Goal: Task Accomplishment & Management: Manage account settings

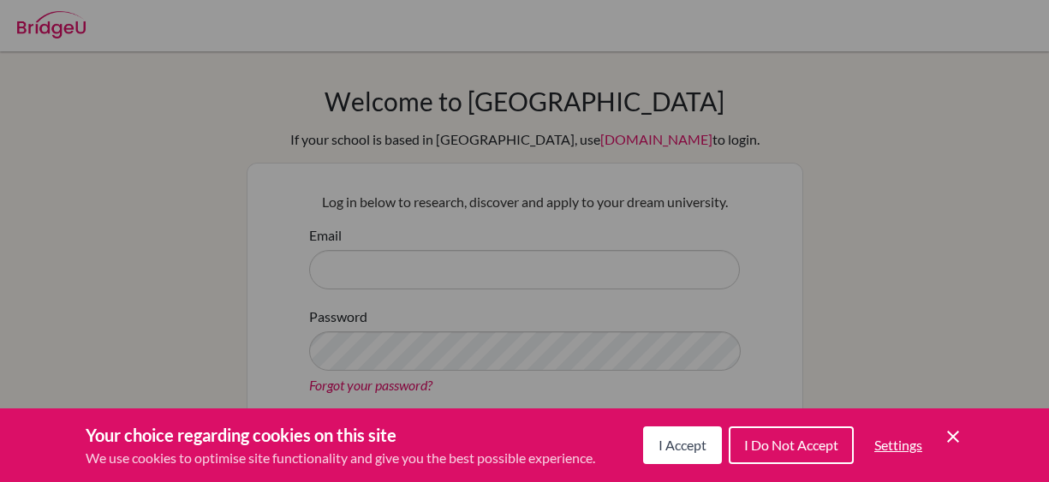
click at [695, 441] on span "I Accept" at bounding box center [683, 445] width 48 height 16
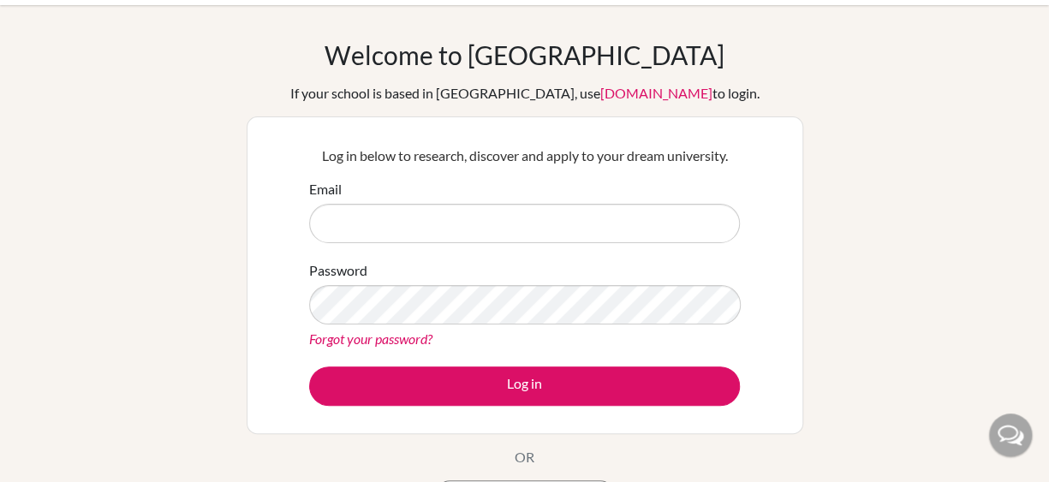
scroll to position [46, 0]
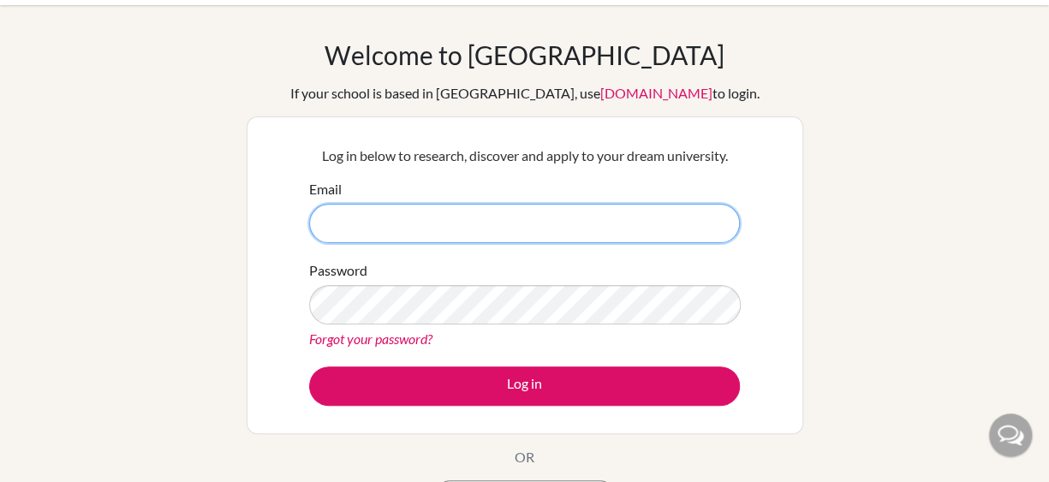
click at [636, 240] on input "Email" at bounding box center [524, 223] width 431 height 39
type input "[EMAIL_ADDRESS][DOMAIN_NAME]"
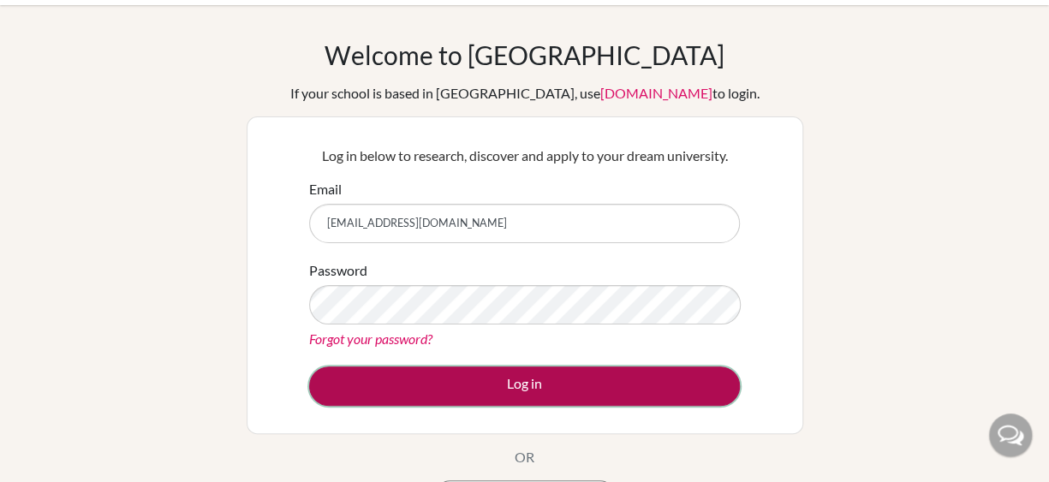
click at [589, 387] on button "Log in" at bounding box center [524, 386] width 431 height 39
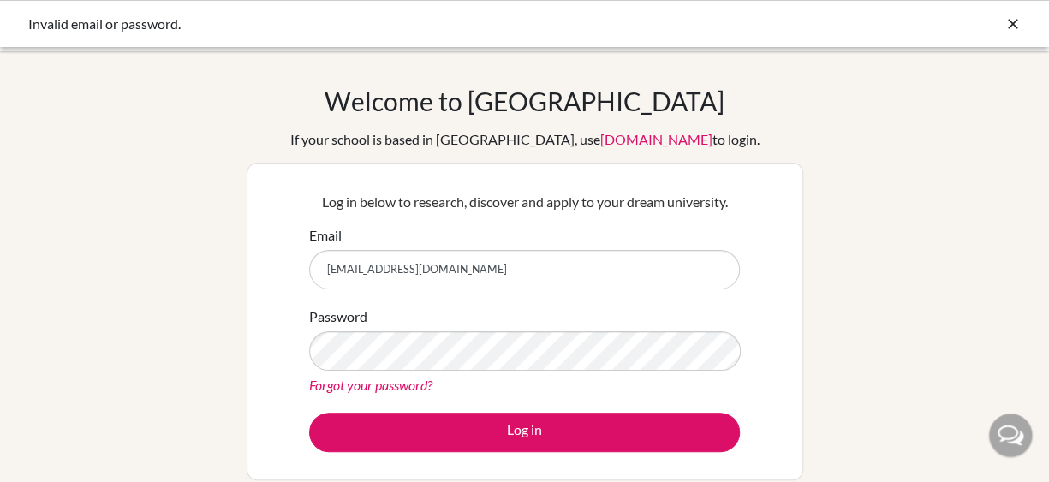
click at [624, 390] on div "Forgot your password?" at bounding box center [524, 385] width 431 height 21
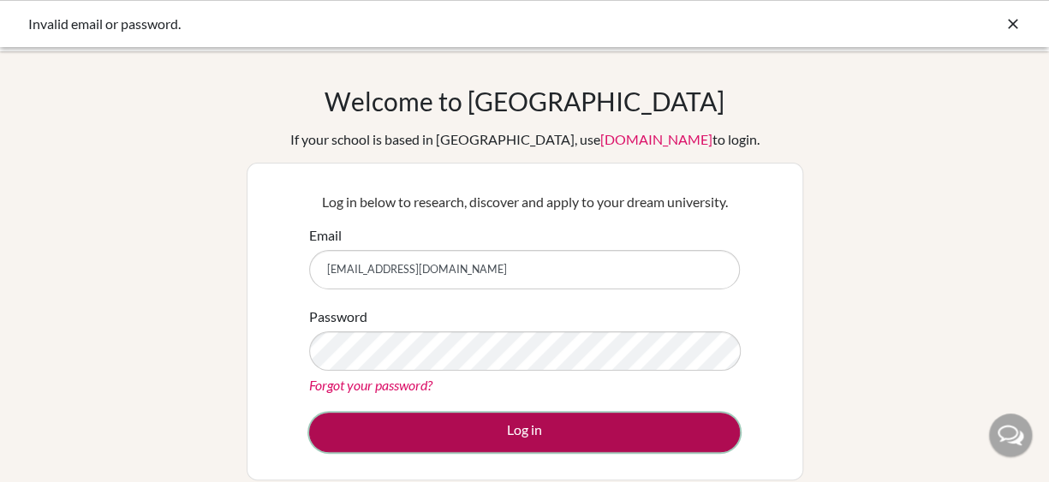
click at [613, 422] on button "Log in" at bounding box center [524, 432] width 431 height 39
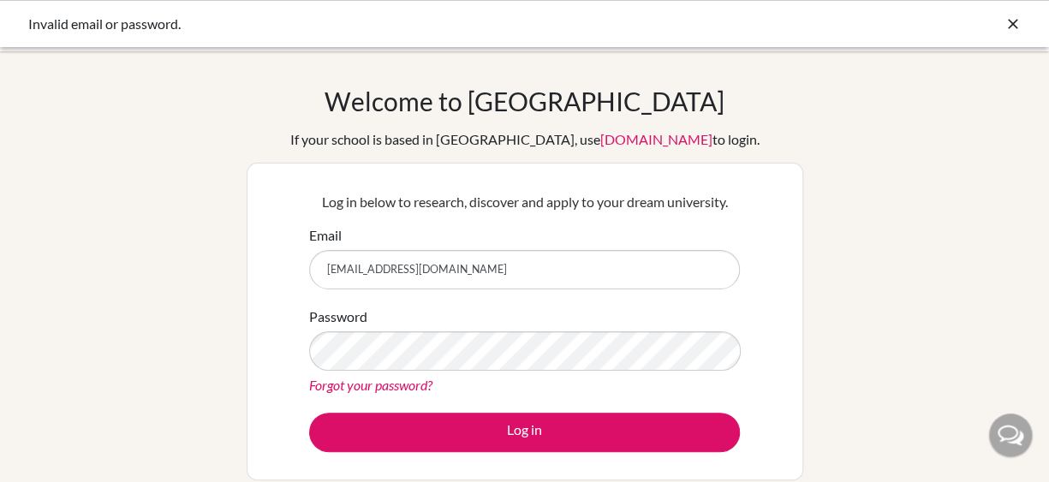
type input "[EMAIL_ADDRESS][DOMAIN_NAME]"
